Goal: Find specific page/section: Find specific page/section

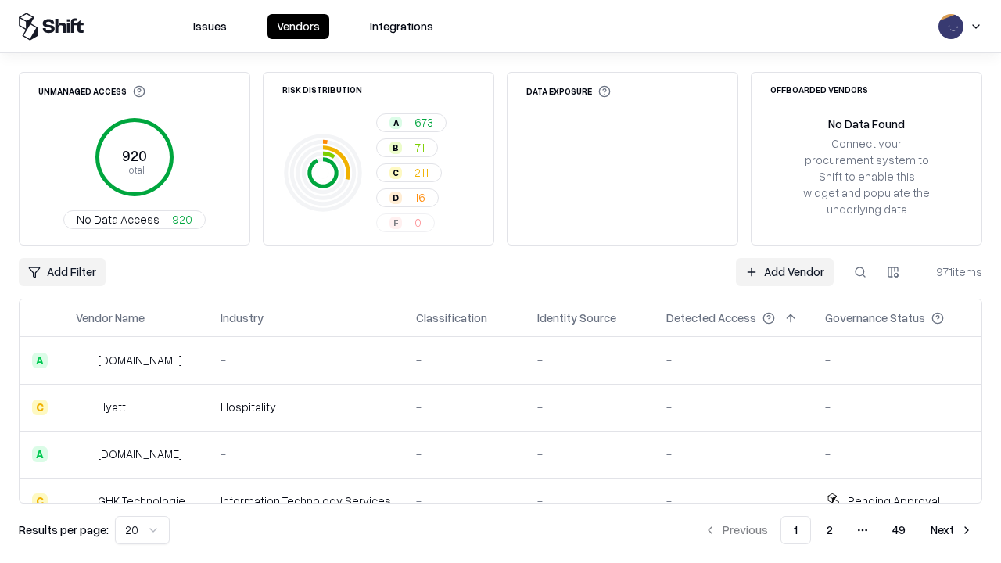
click at [500, 281] on div "Add Filter Add Vendor 971 items" at bounding box center [500, 272] width 963 height 28
click at [62, 272] on html "Issues Vendors Integrations Unmanaged Access 920 Total No Data Access 920 Risk …" at bounding box center [500, 281] width 1001 height 563
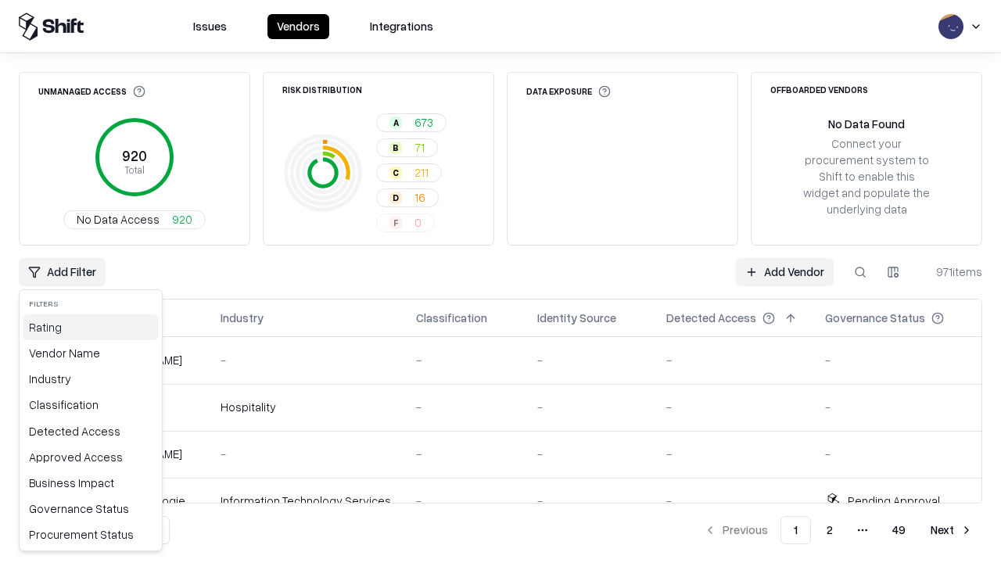
click at [91, 327] on div "Rating" at bounding box center [91, 327] width 136 height 26
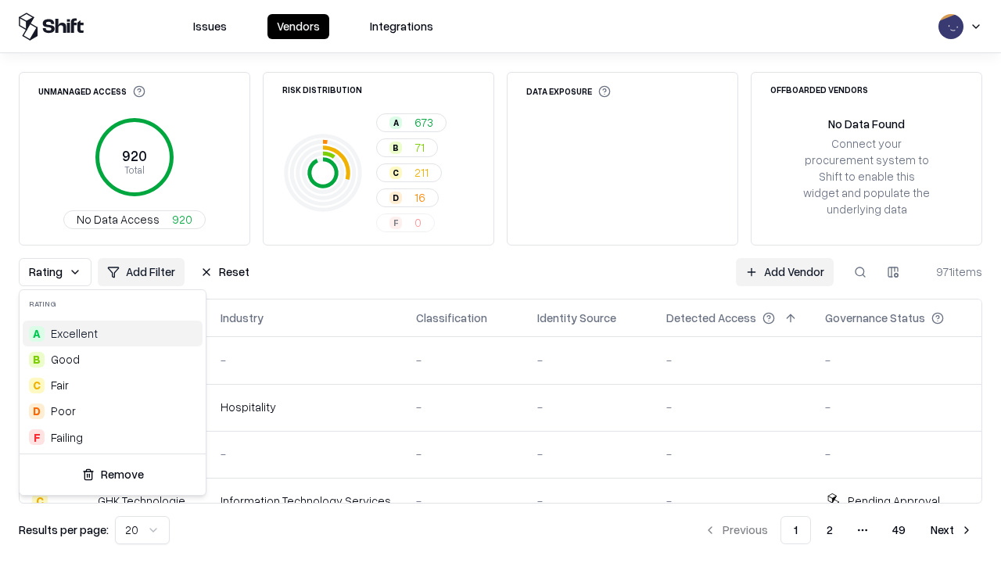
click at [500, 281] on html "Issues Vendors Integrations Unmanaged Access 920 Total No Data Access 920 Risk …" at bounding box center [500, 281] width 1001 height 563
click at [224, 272] on button "Reset" at bounding box center [225, 272] width 68 height 28
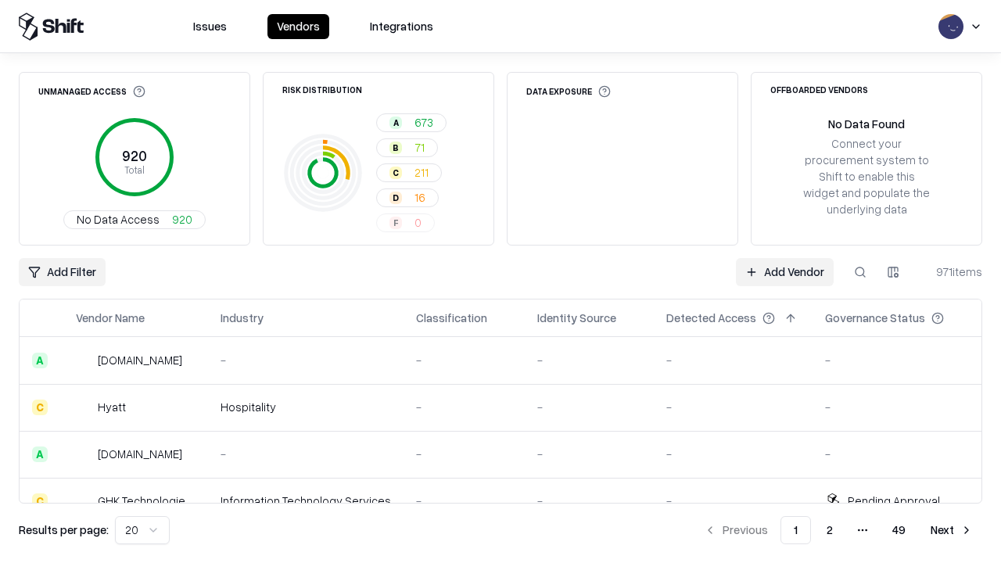
click at [500, 281] on div "Add Filter Add Vendor 971 items" at bounding box center [500, 272] width 963 height 28
click at [62, 272] on html "Issues Vendors Integrations Unmanaged Access 920 Total No Data Access 920 Risk …" at bounding box center [500, 281] width 1001 height 563
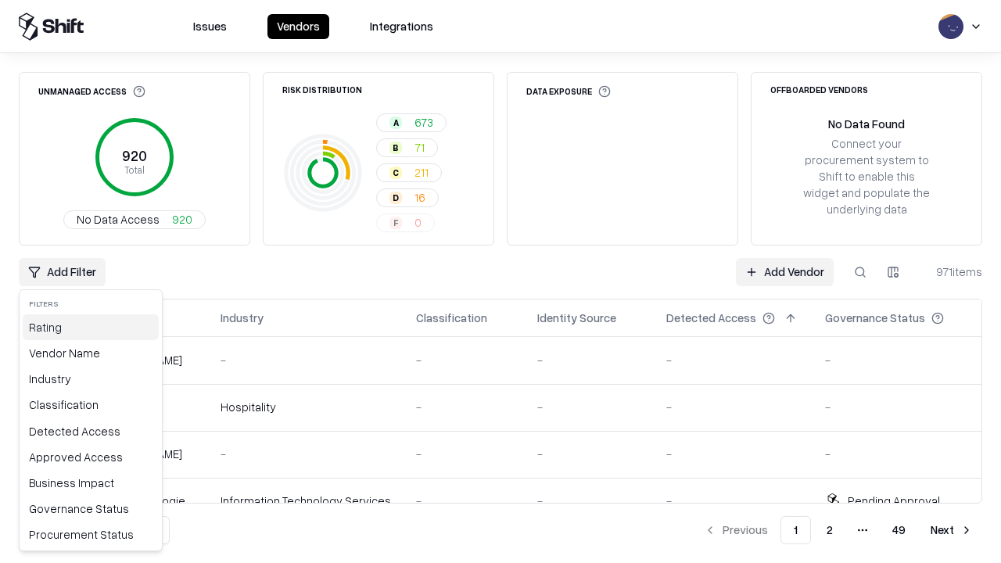
click at [91, 327] on div "Rating" at bounding box center [91, 327] width 136 height 26
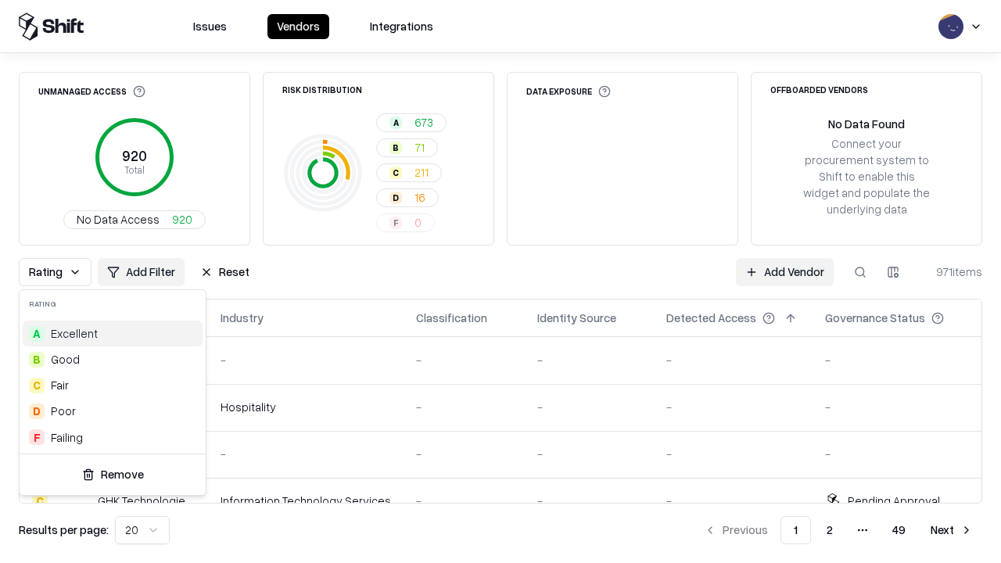
click at [113, 410] on div "D Poor" at bounding box center [113, 411] width 180 height 26
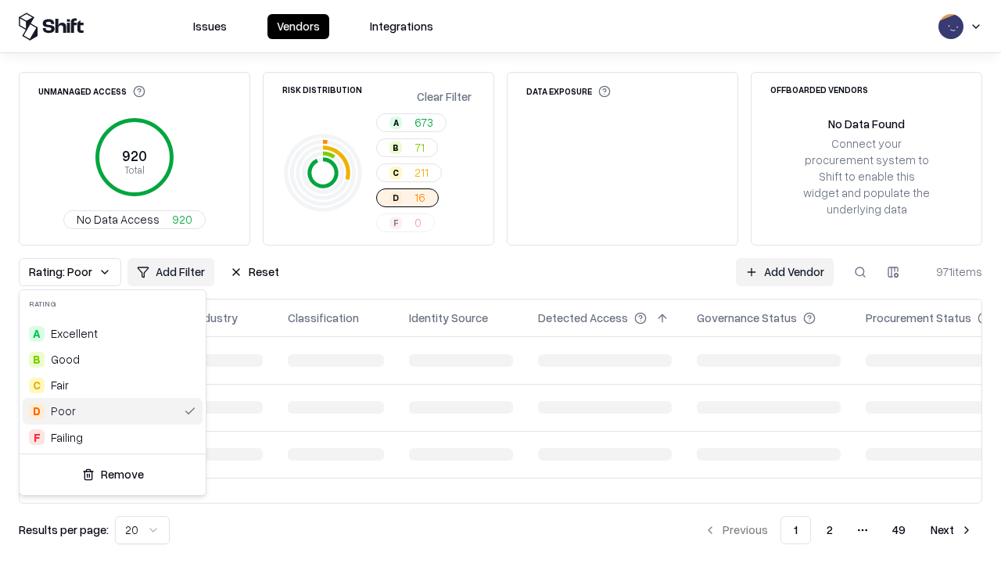
click at [500, 281] on html "Issues Vendors Integrations Unmanaged Access 920 Total No Data Access 920 Risk …" at bounding box center [500, 281] width 1001 height 563
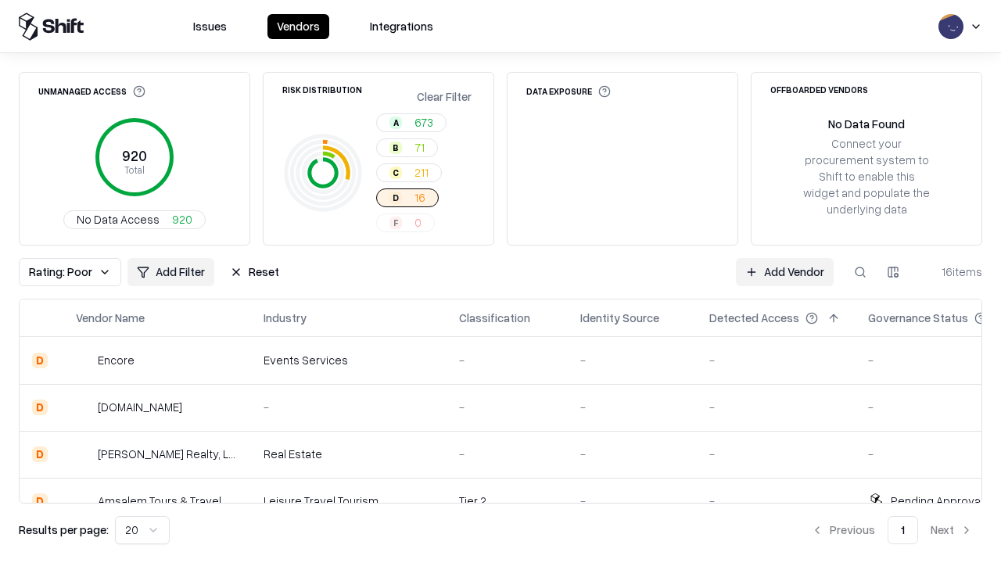
click at [500, 281] on div "Rating: Poor Add Filter Reset Add Vendor 16 items" at bounding box center [500, 272] width 963 height 28
click at [254, 272] on button "Reset" at bounding box center [254, 272] width 68 height 28
click at [500, 281] on div "Add Filter Add Vendor 16 items" at bounding box center [500, 272] width 963 height 28
click at [62, 272] on html "Issues Vendors Integrations Unmanaged Access 920 Total No Data Access 920 Risk …" at bounding box center [500, 281] width 1001 height 563
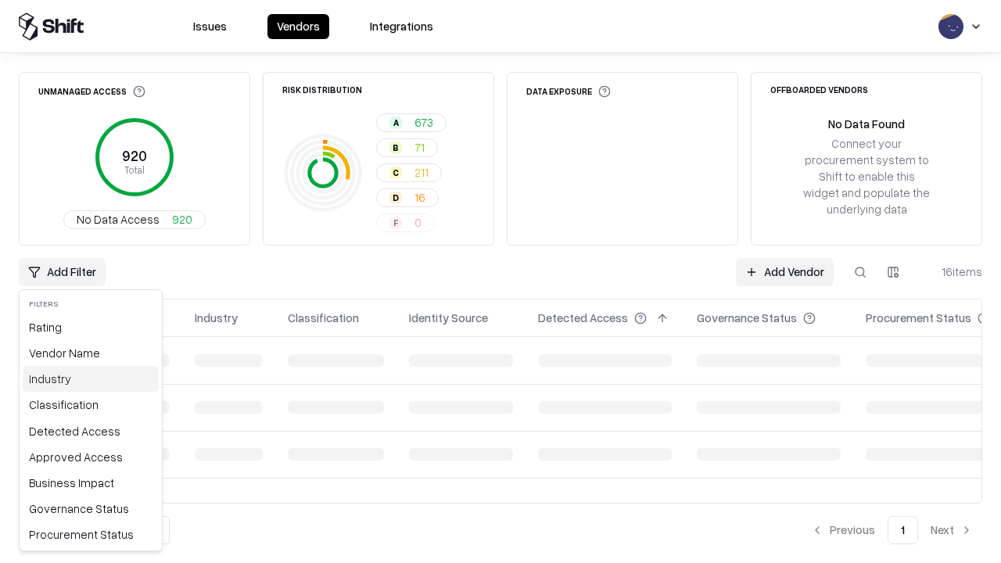
click at [91, 378] on div "Industry" at bounding box center [91, 379] width 136 height 26
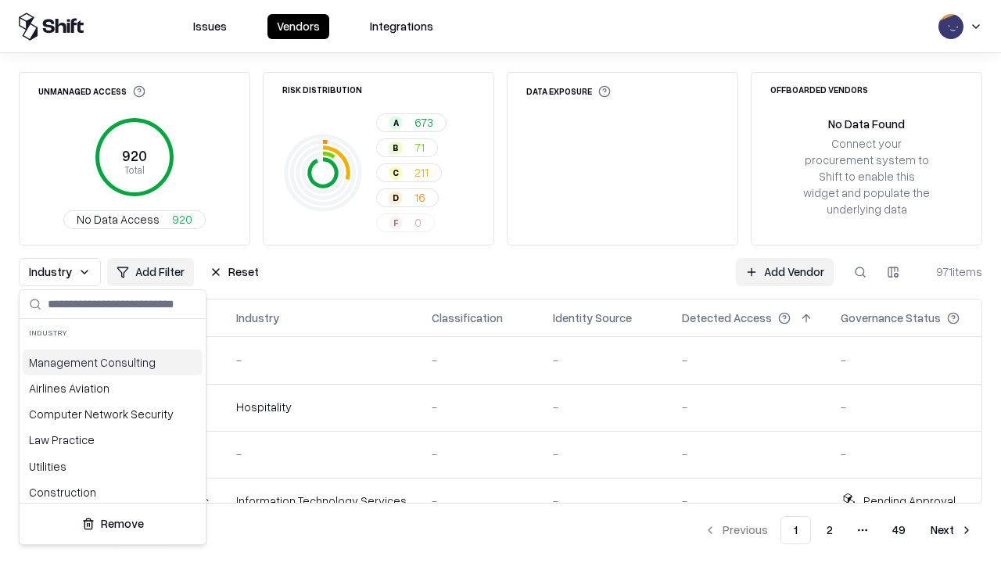
click at [500, 281] on html "Issues Vendors Integrations Unmanaged Access 920 Total No Data Access 920 Risk …" at bounding box center [500, 281] width 1001 height 563
click at [500, 281] on div "Industry Add Filter Reset Add Vendor 971 items" at bounding box center [500, 272] width 963 height 28
click at [234, 272] on button "Reset" at bounding box center [234, 272] width 68 height 28
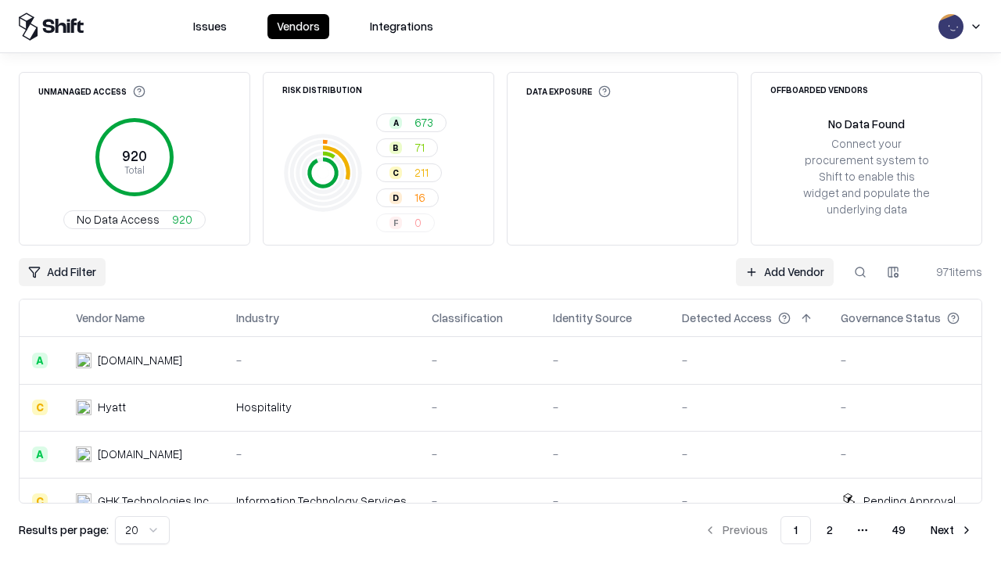
click at [500, 281] on div "Add Filter Add Vendor 971 items" at bounding box center [500, 272] width 963 height 28
click at [62, 272] on html "Issues Vendors Integrations Unmanaged Access 920 Total No Data Access 920 Risk …" at bounding box center [500, 281] width 1001 height 563
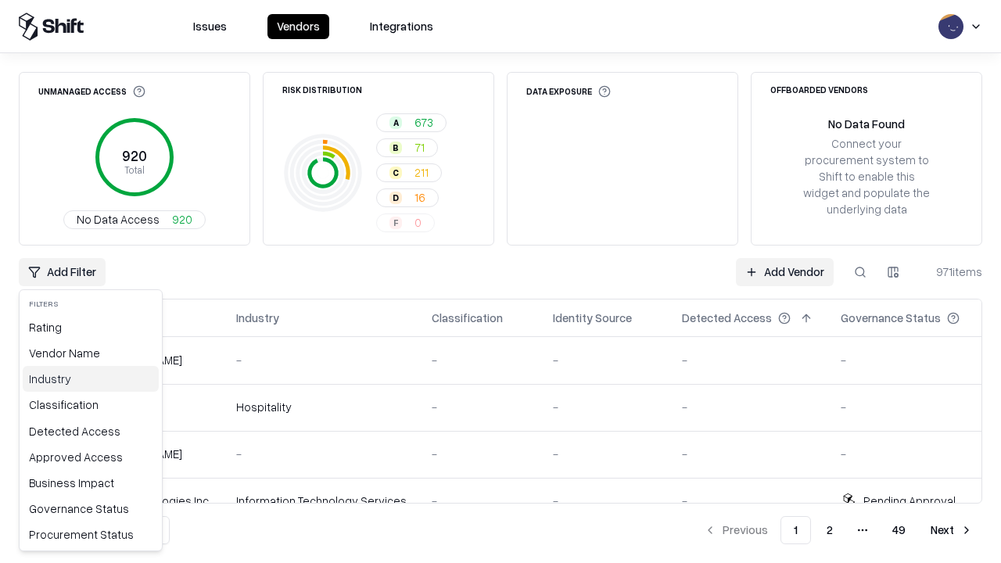
click at [91, 378] on div "Industry" at bounding box center [91, 379] width 136 height 26
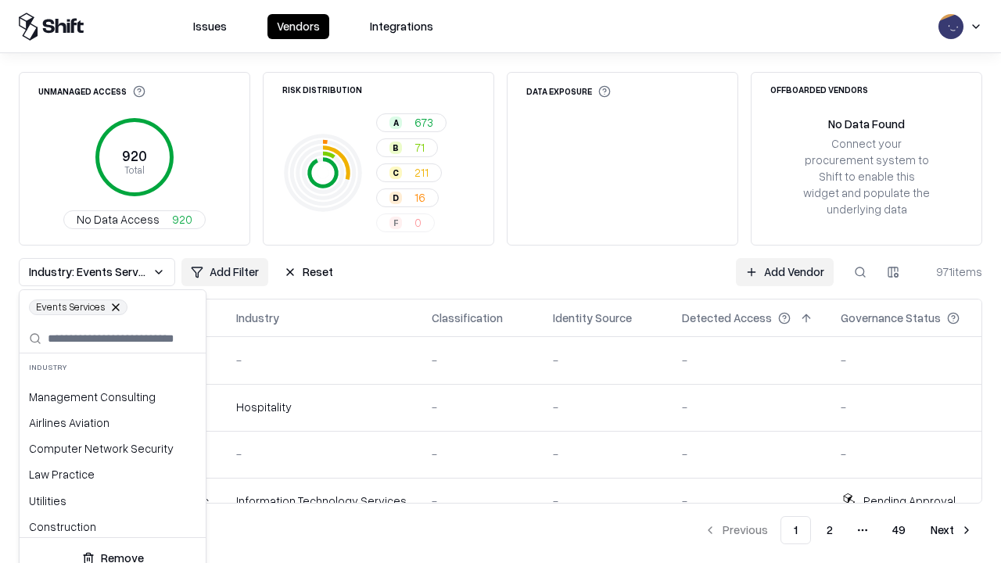
scroll to position [712, 0]
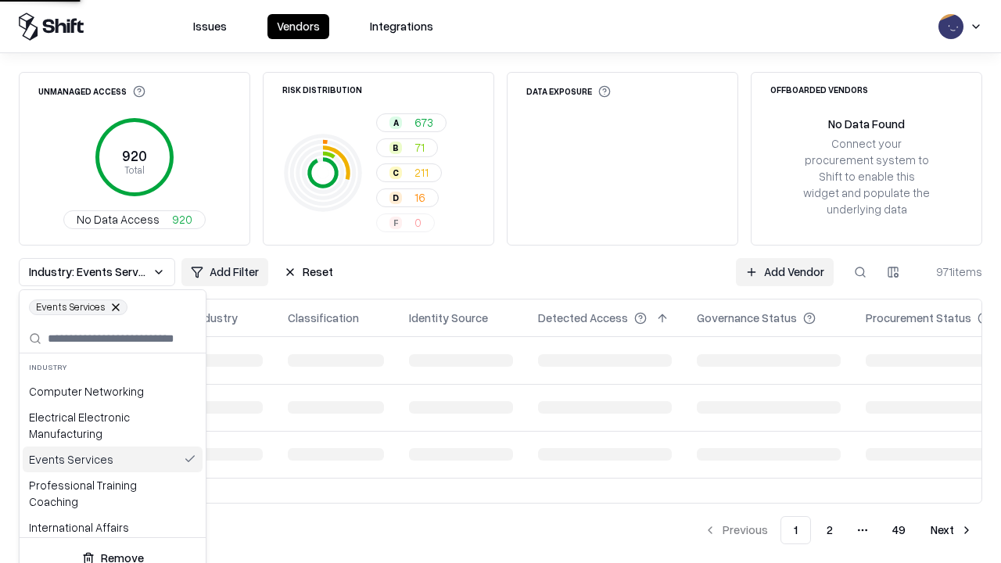
click at [500, 281] on html "Issues Vendors Integrations Unmanaged Access 920 Total No Data Access 920 Risk …" at bounding box center [500, 281] width 1001 height 563
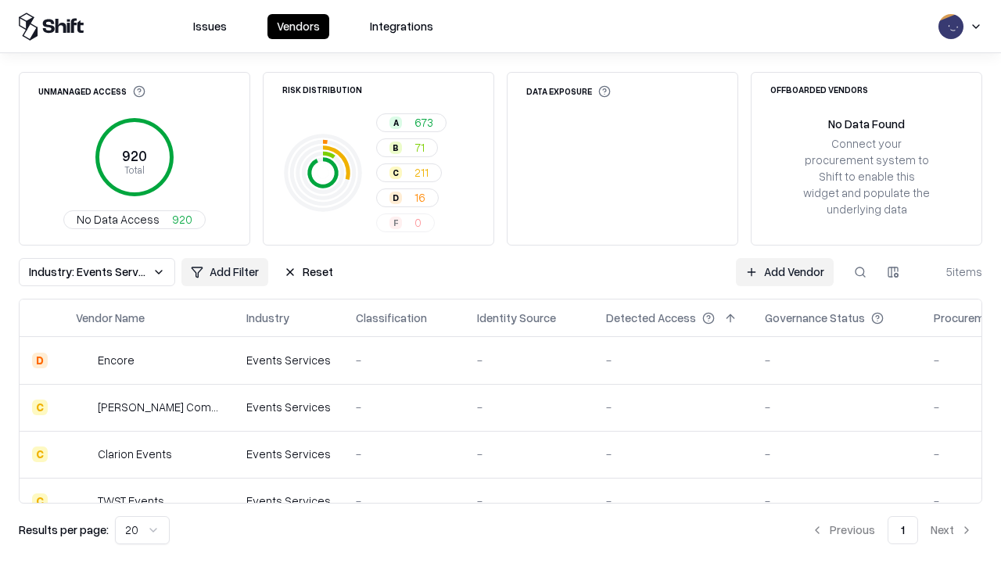
click at [500, 281] on div "Industry: Events Services Add Filter Reset Add Vendor 5 items" at bounding box center [500, 272] width 963 height 28
click at [308, 272] on button "Reset" at bounding box center [308, 272] width 68 height 28
click at [500, 281] on div "Add Filter Add Vendor 5 items" at bounding box center [500, 272] width 963 height 28
